Goal: Navigation & Orientation: Find specific page/section

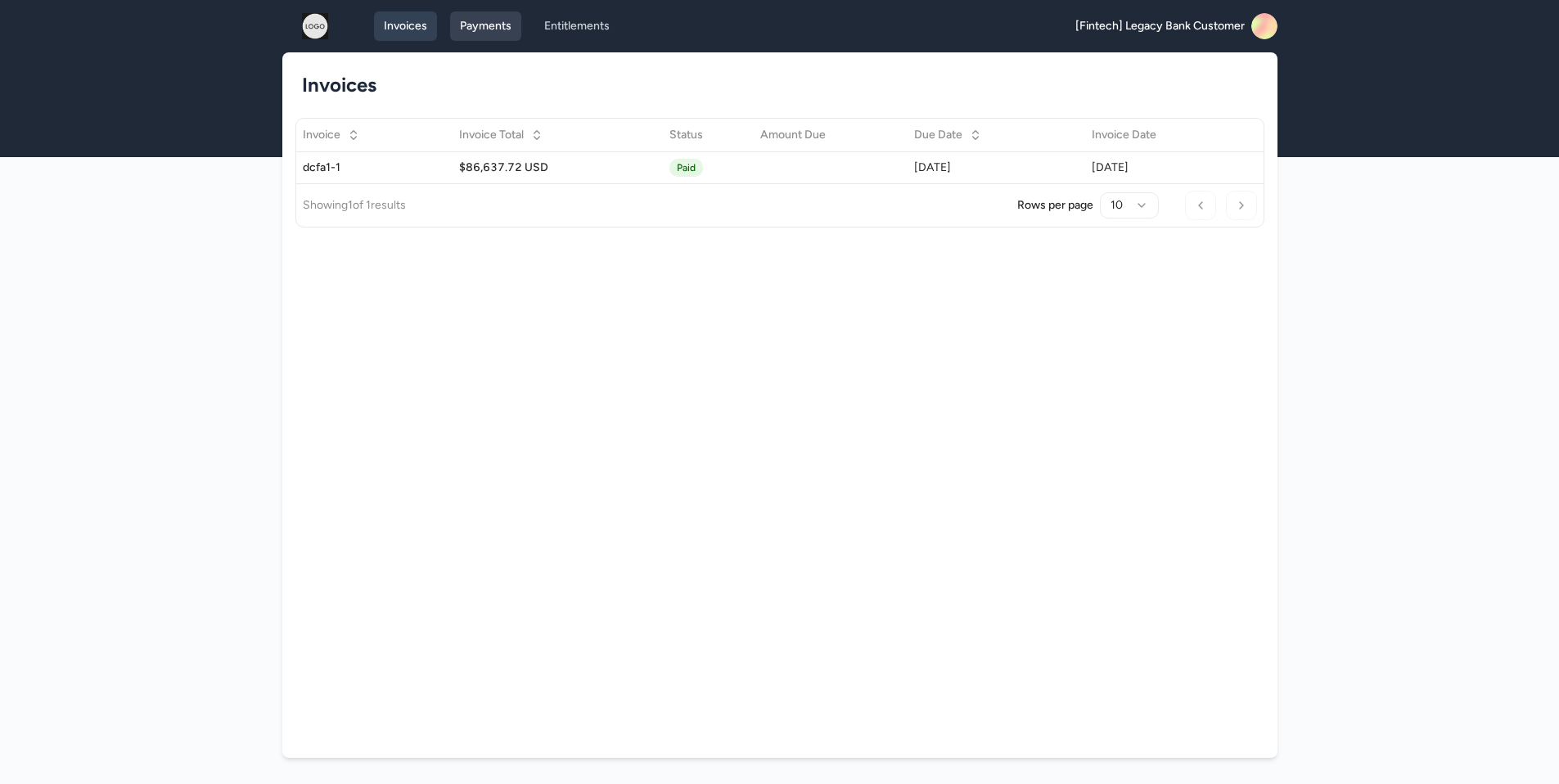
click at [491, 36] on link "Payments" at bounding box center [485, 25] width 71 height 30
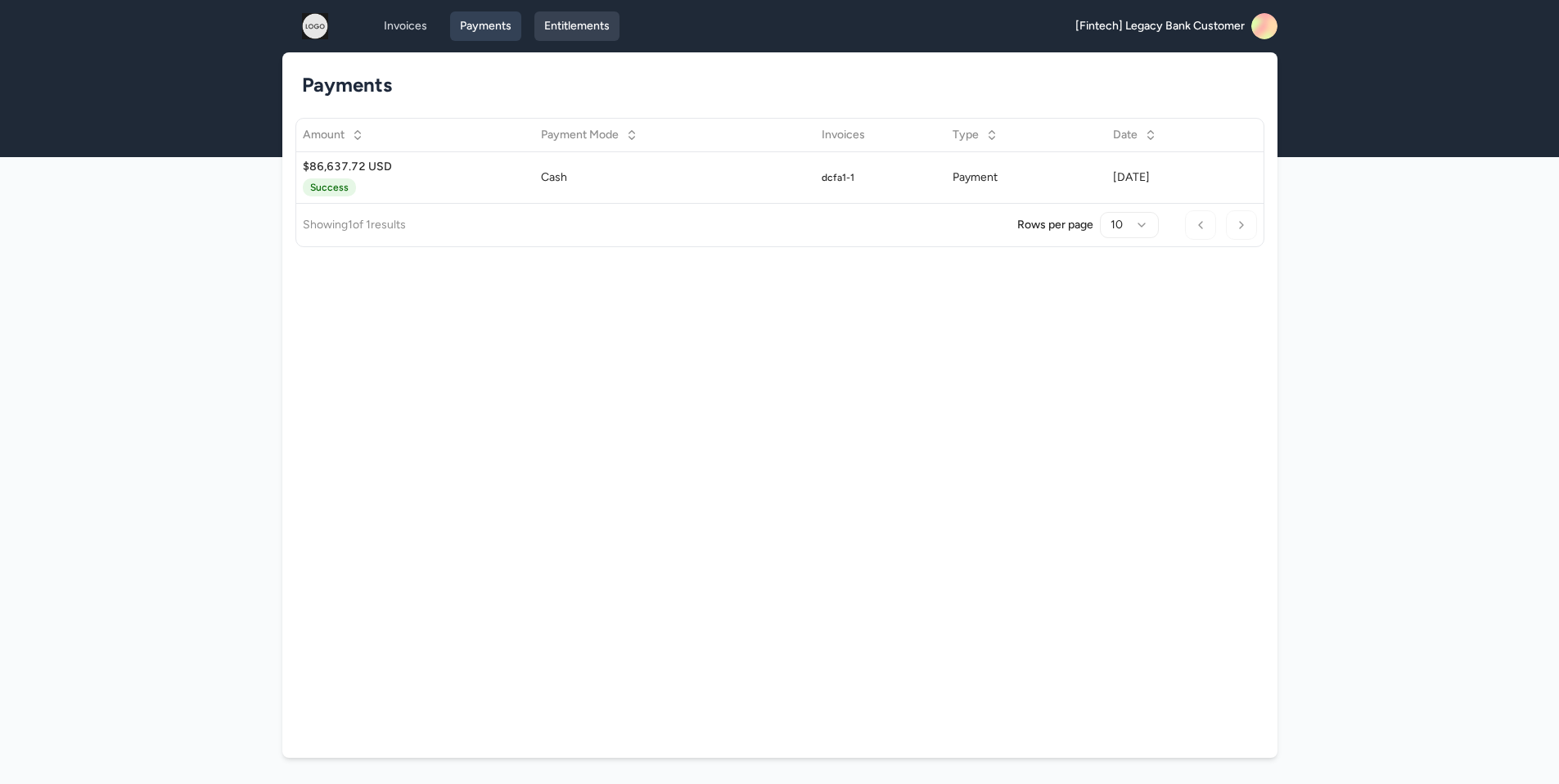
click at [574, 21] on link "Entitlements" at bounding box center [577, 25] width 85 height 30
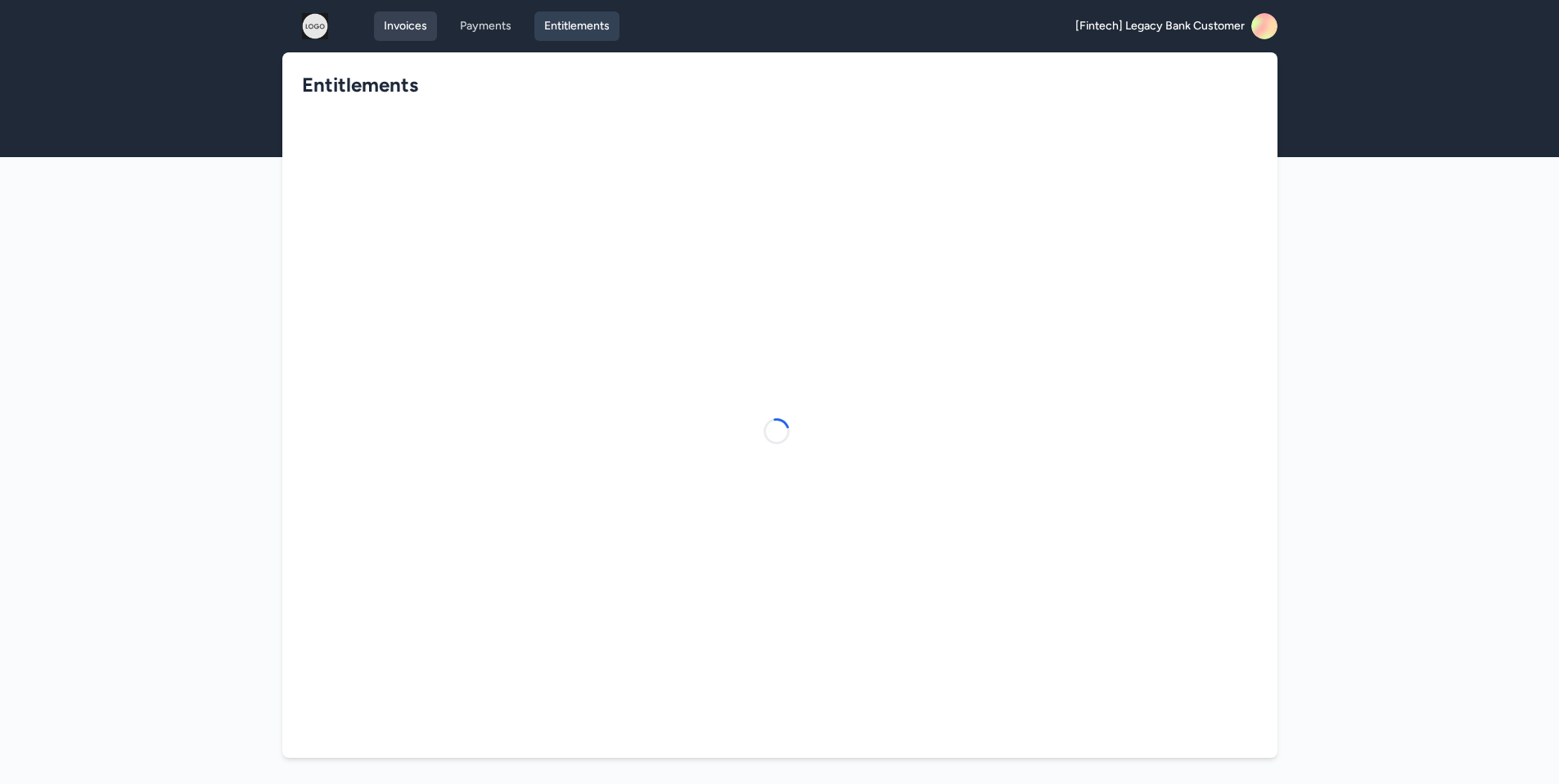
click at [412, 29] on link "Invoices" at bounding box center [406, 25] width 63 height 30
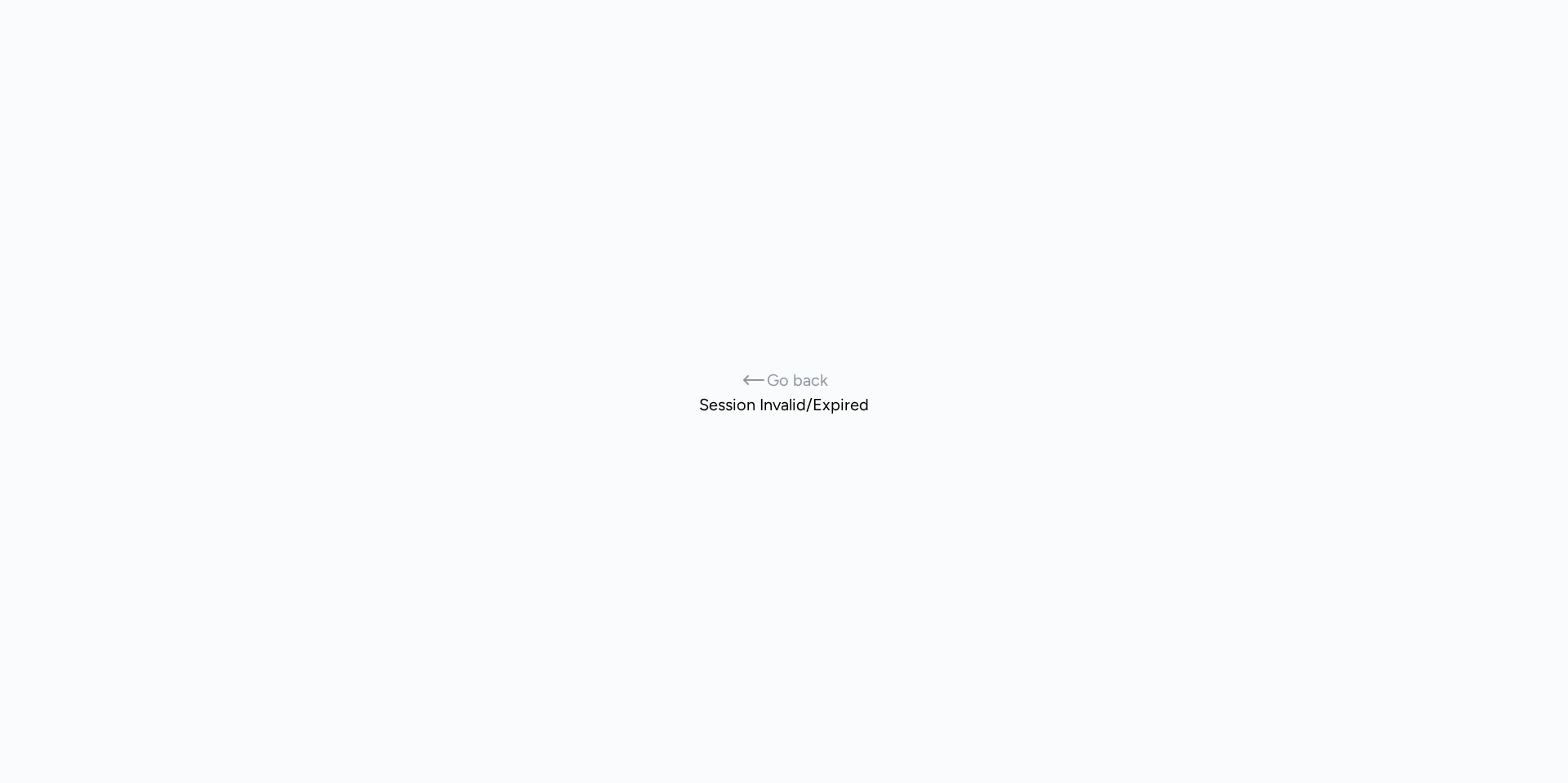
click at [761, 375] on icon at bounding box center [753, 380] width 26 height 26
